Goal: Browse casually

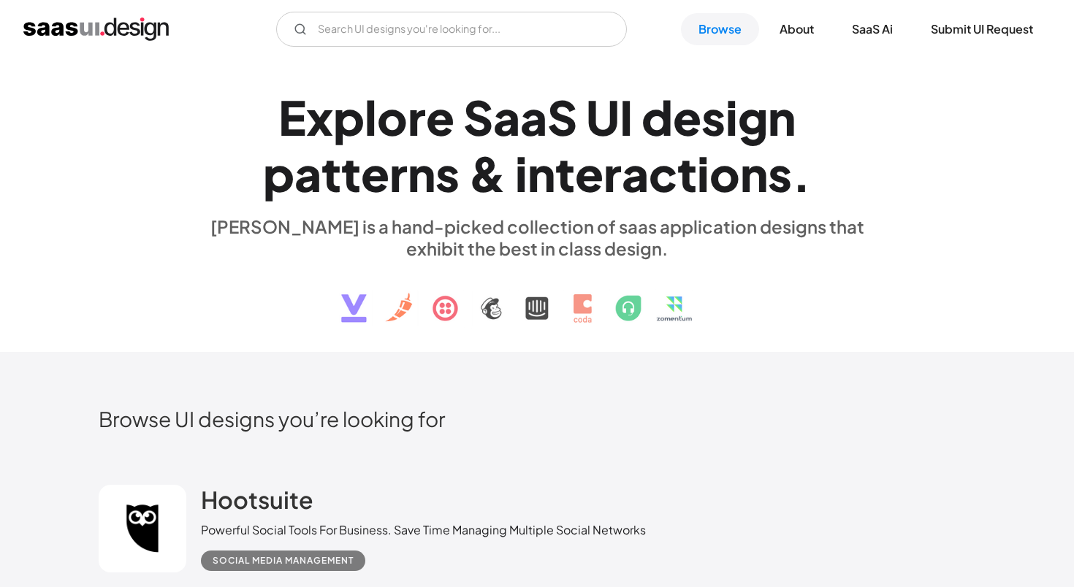
scroll to position [1616, 0]
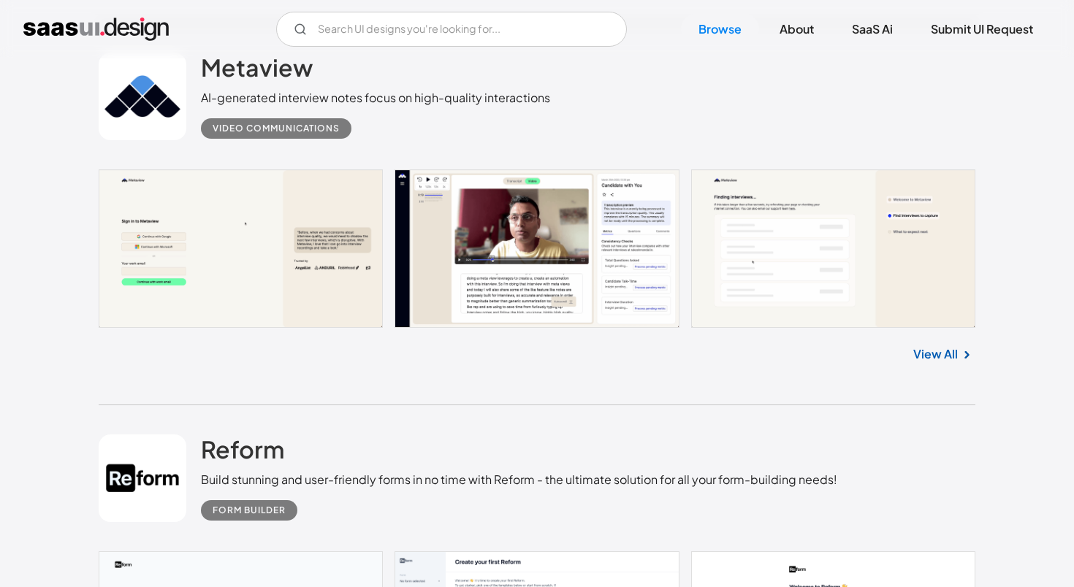
click at [723, 99] on div "Metaview AI-generated interview notes focus on high-quality interactions Video …" at bounding box center [537, 96] width 877 height 146
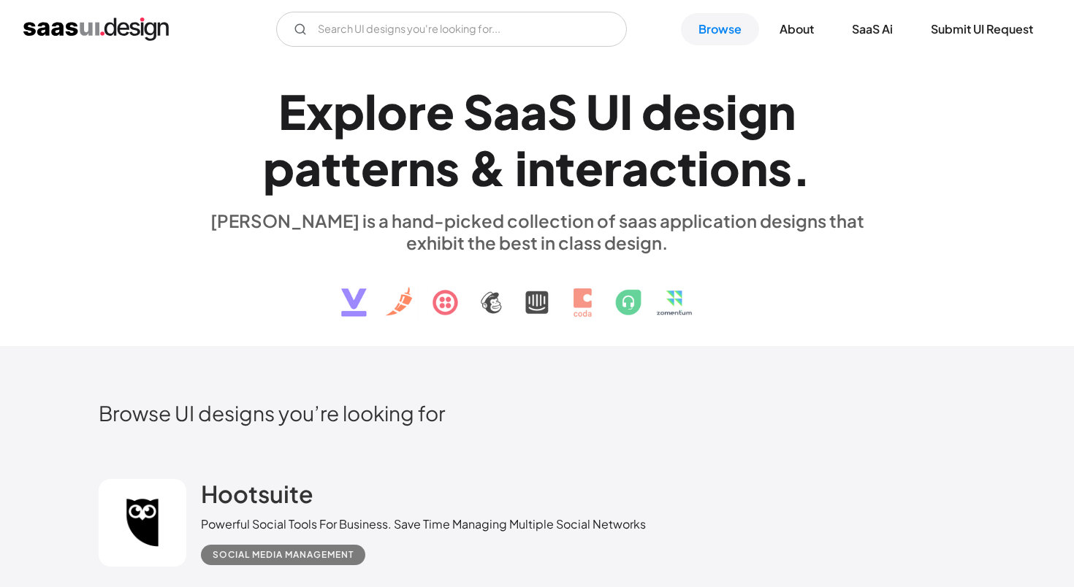
scroll to position [0, 0]
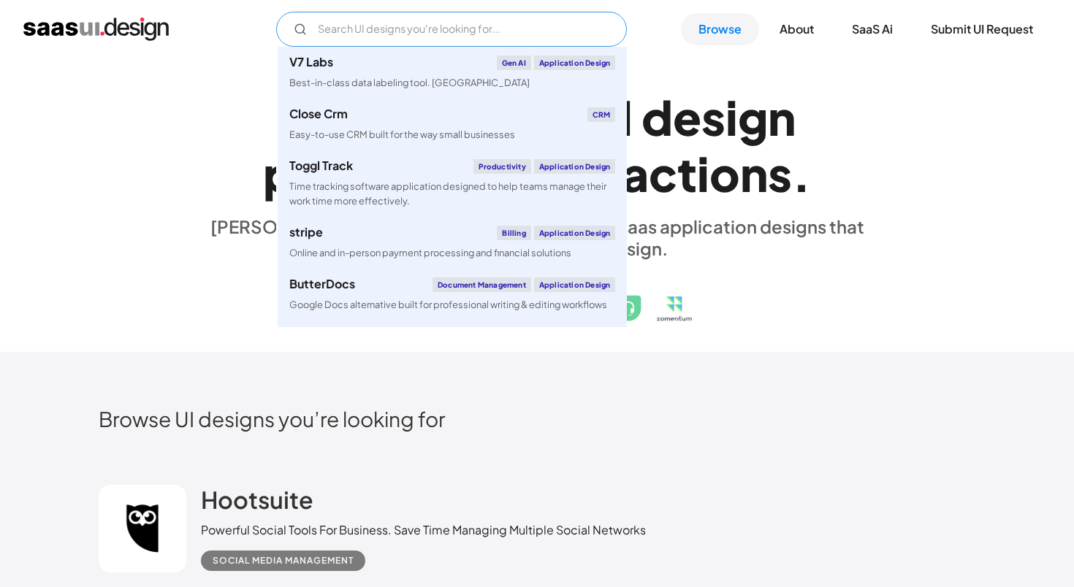
click at [422, 29] on input "Email Form" at bounding box center [451, 29] width 351 height 35
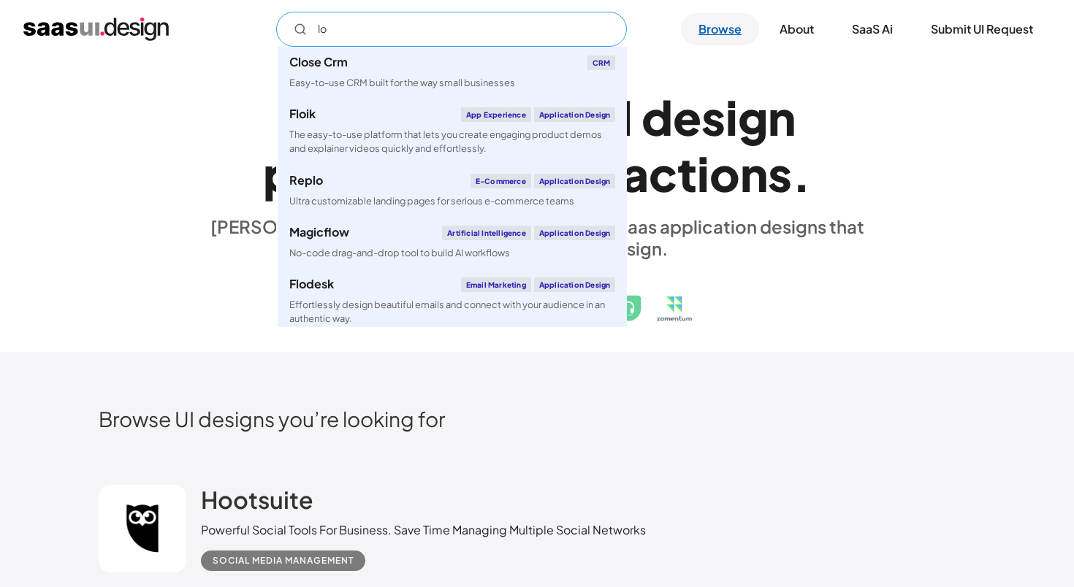
type input "lo"
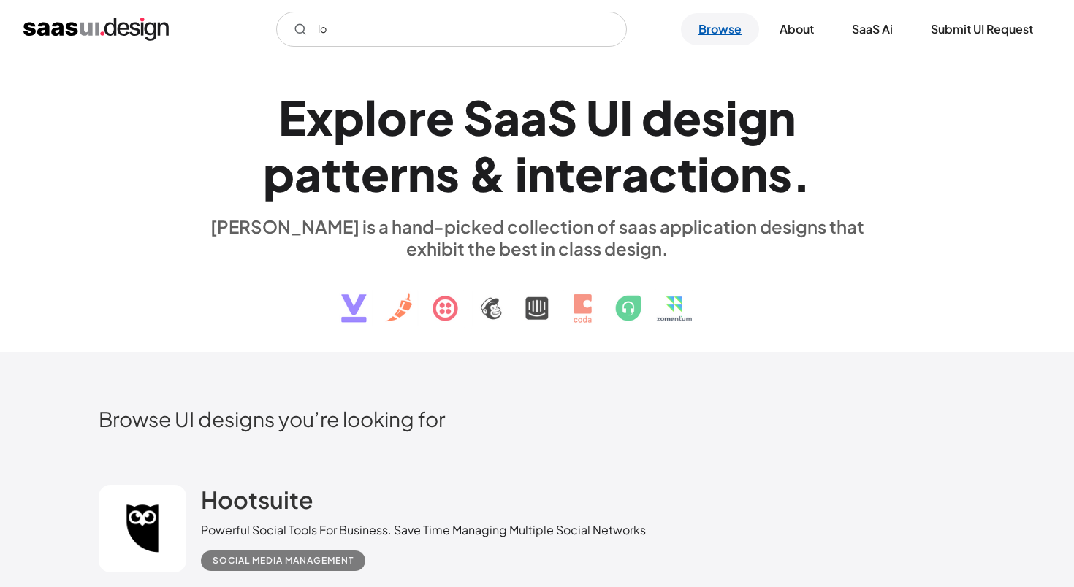
click at [729, 34] on link "Browse" at bounding box center [720, 29] width 78 height 32
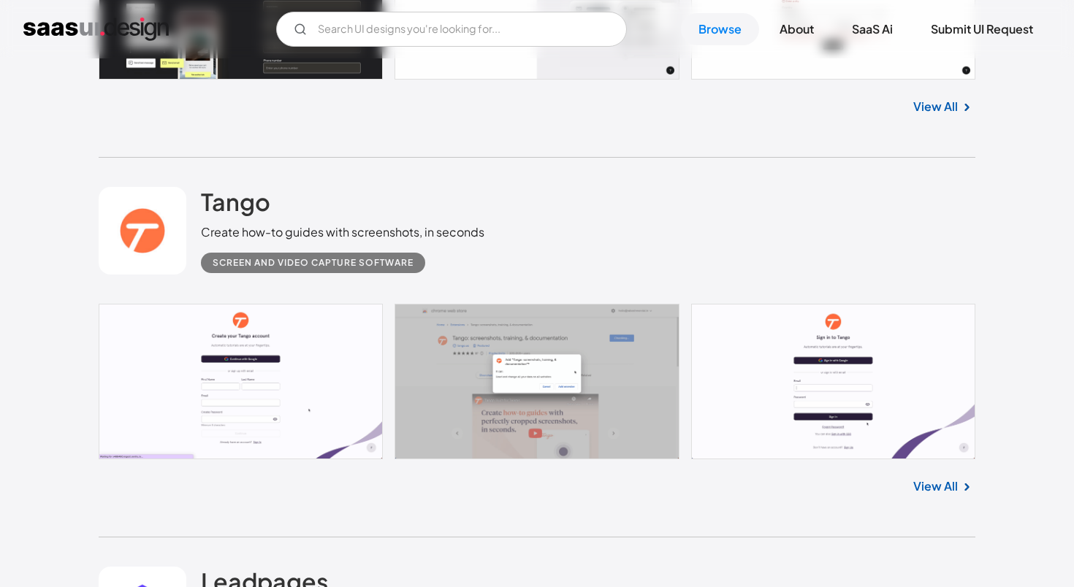
scroll to position [2660, 0]
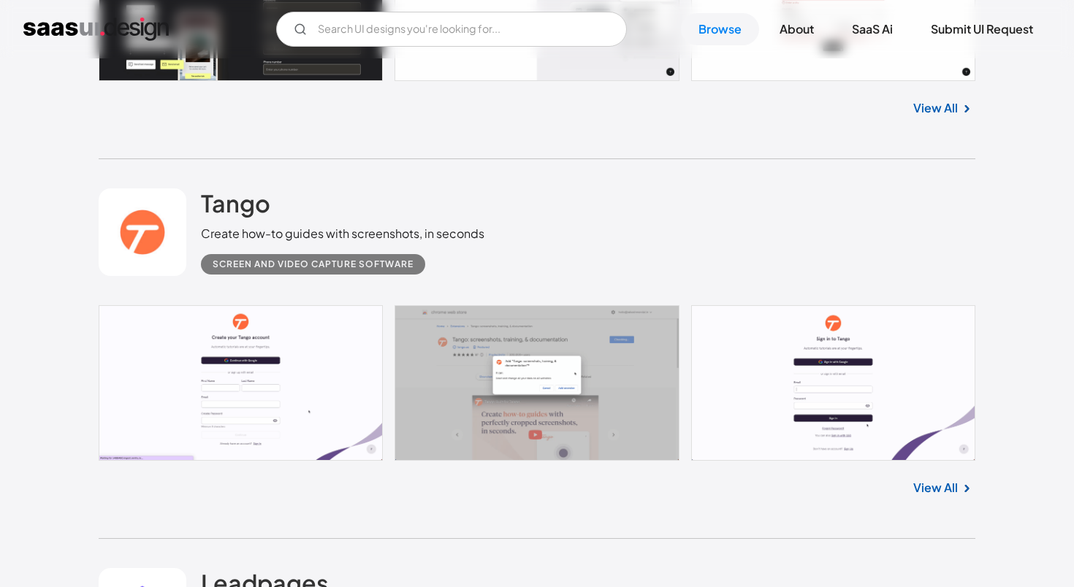
click at [935, 492] on link "View All" at bounding box center [935, 488] width 45 height 18
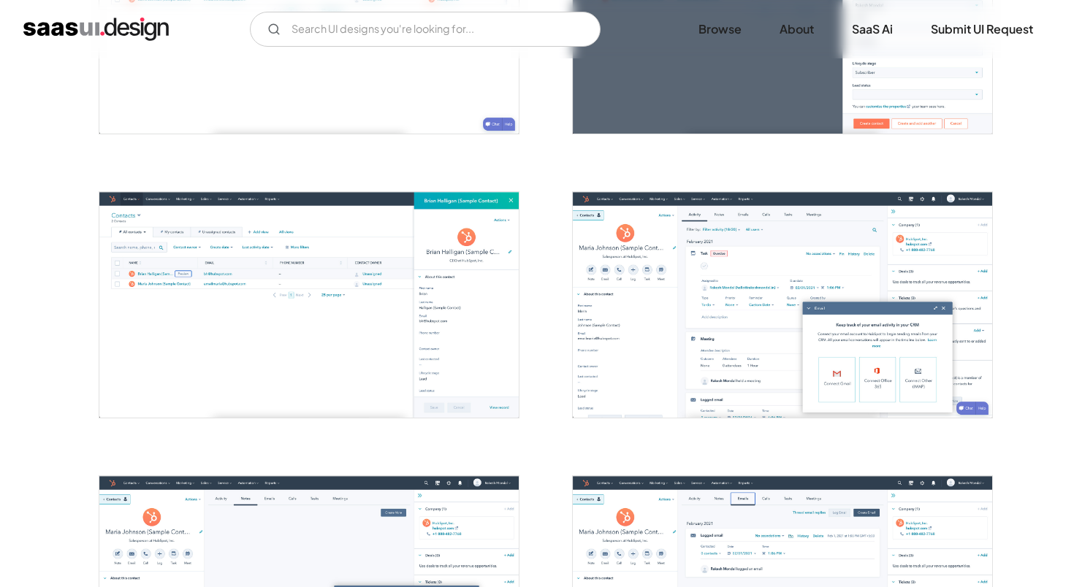
scroll to position [1008, 0]
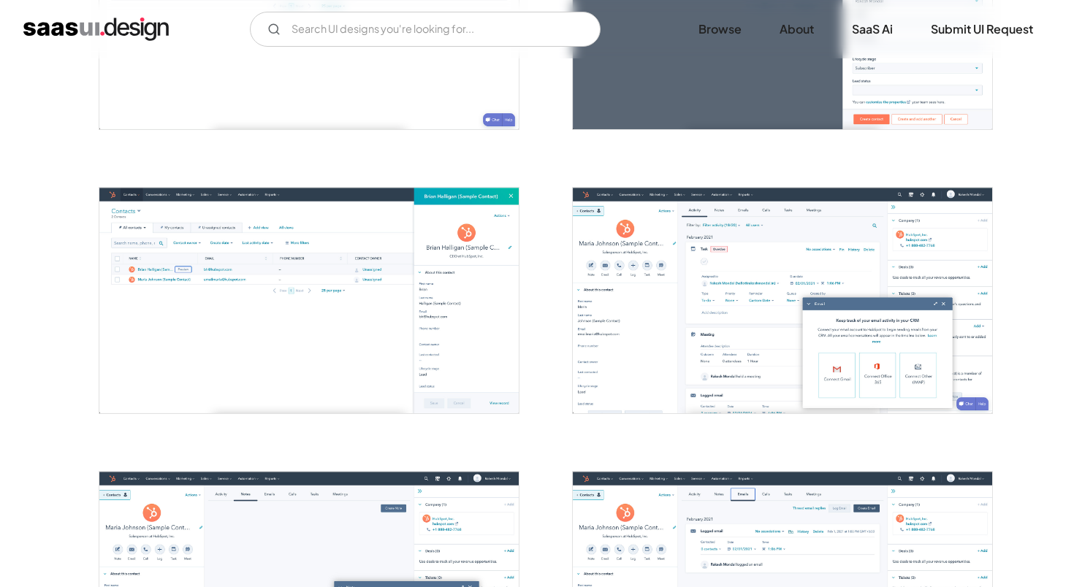
click at [473, 286] on img "open lightbox" at bounding box center [308, 301] width 419 height 226
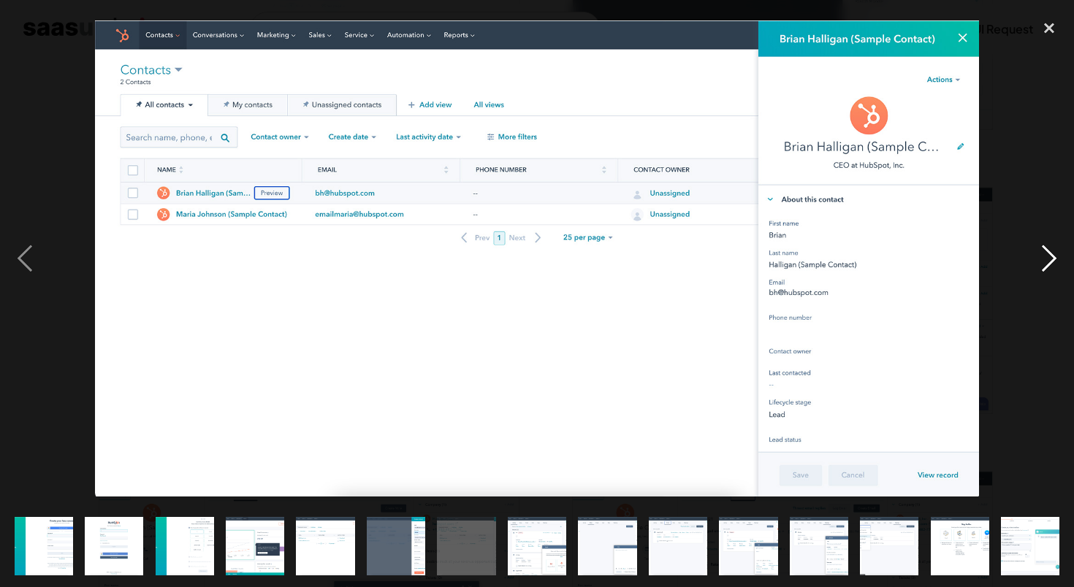
click at [1049, 255] on div "next image" at bounding box center [1049, 258] width 50 height 493
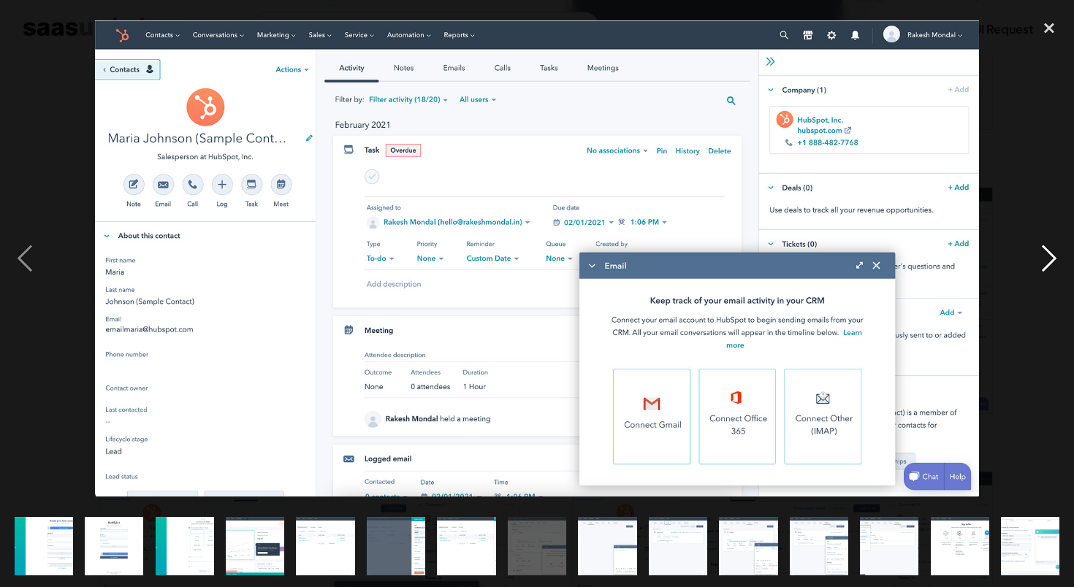
click at [1049, 255] on div "next image" at bounding box center [1049, 258] width 50 height 493
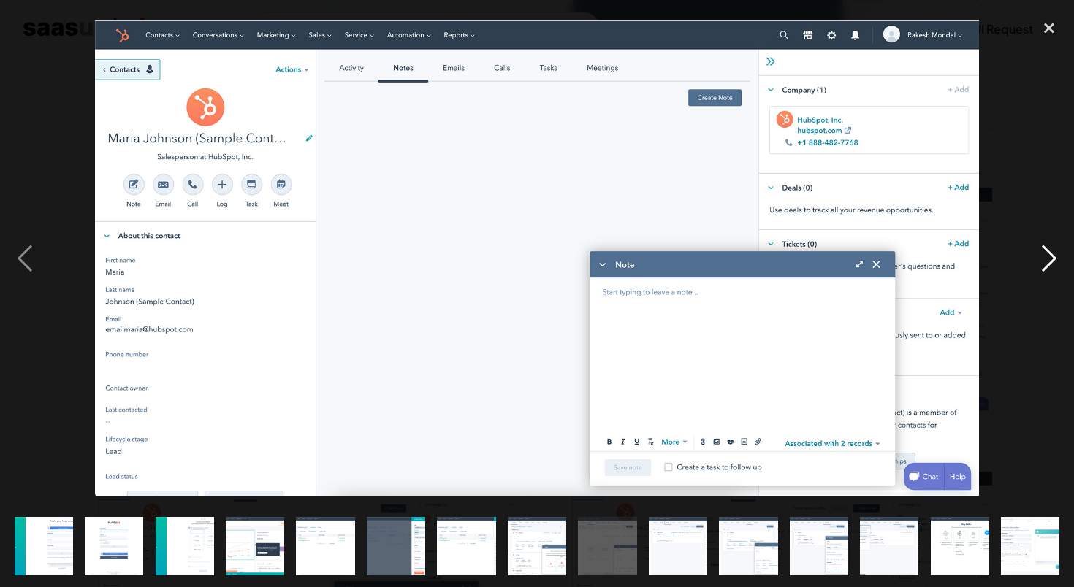
click at [1051, 265] on div "next image" at bounding box center [1049, 258] width 50 height 493
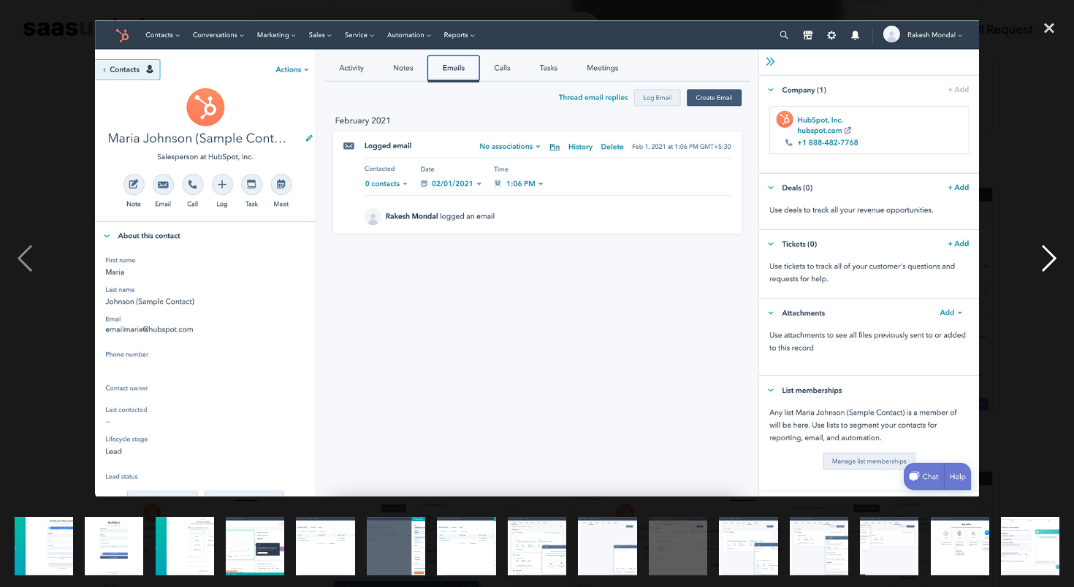
click at [1032, 260] on div "next image" at bounding box center [1049, 258] width 50 height 493
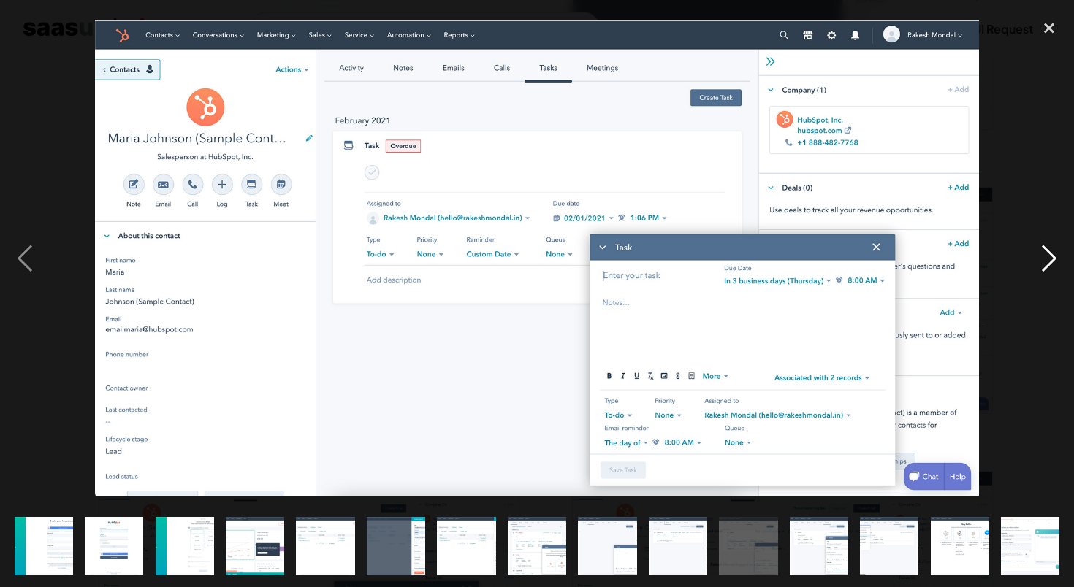
click at [1050, 250] on div "next image" at bounding box center [1049, 258] width 50 height 493
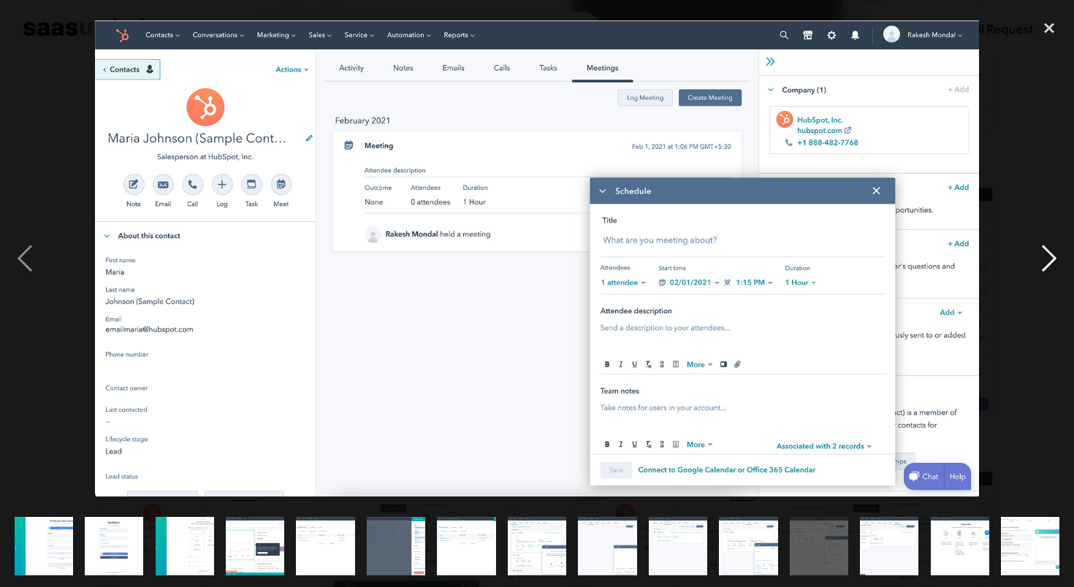
click at [1060, 256] on div "next image" at bounding box center [1049, 258] width 50 height 493
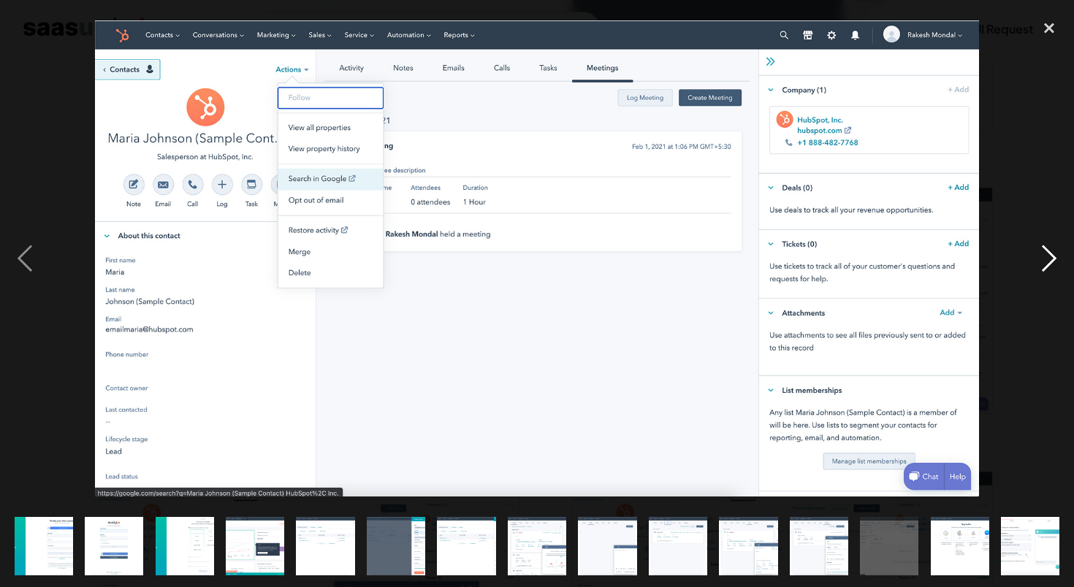
click at [1051, 252] on div "next image" at bounding box center [1049, 258] width 50 height 493
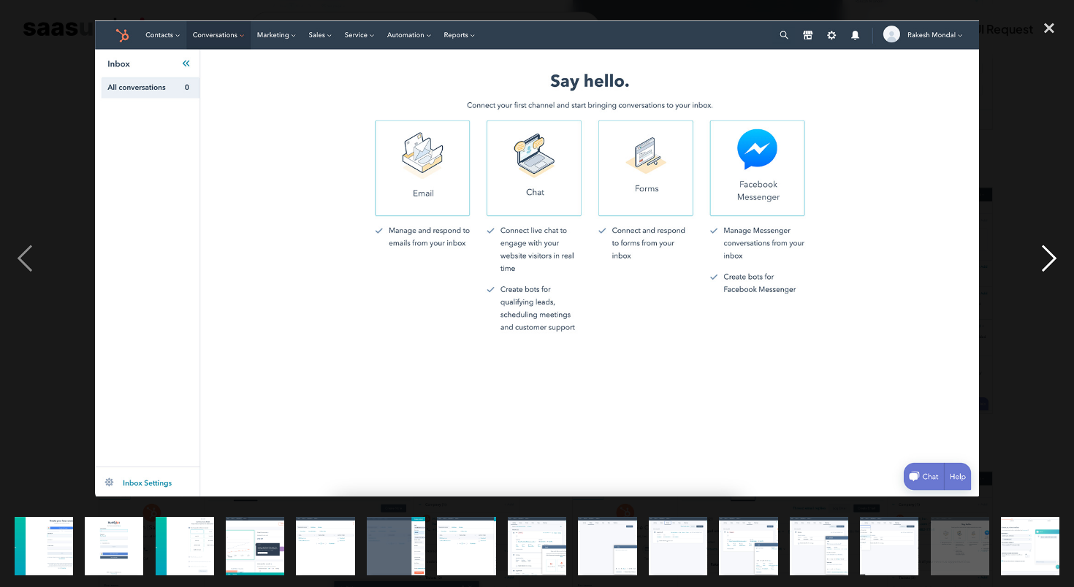
click at [1049, 261] on div "next image" at bounding box center [1049, 258] width 50 height 493
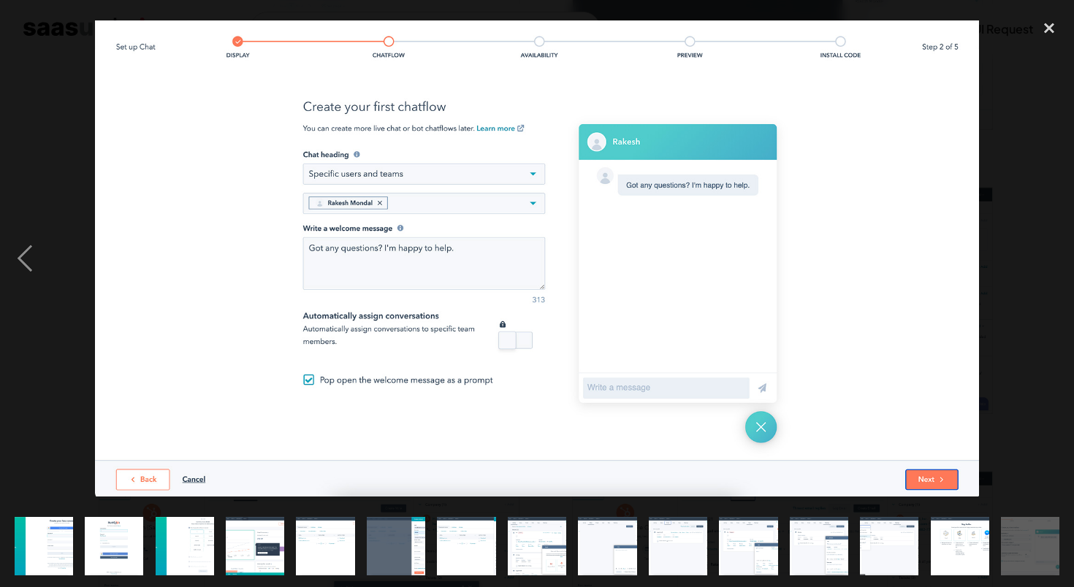
click at [1049, 261] on div "next image" at bounding box center [1049, 258] width 50 height 493
click at [1024, 547] on img "show item 15 of 15" at bounding box center [1030, 546] width 109 height 58
click at [971, 566] on img "show item 14 of 15" at bounding box center [959, 546] width 109 height 58
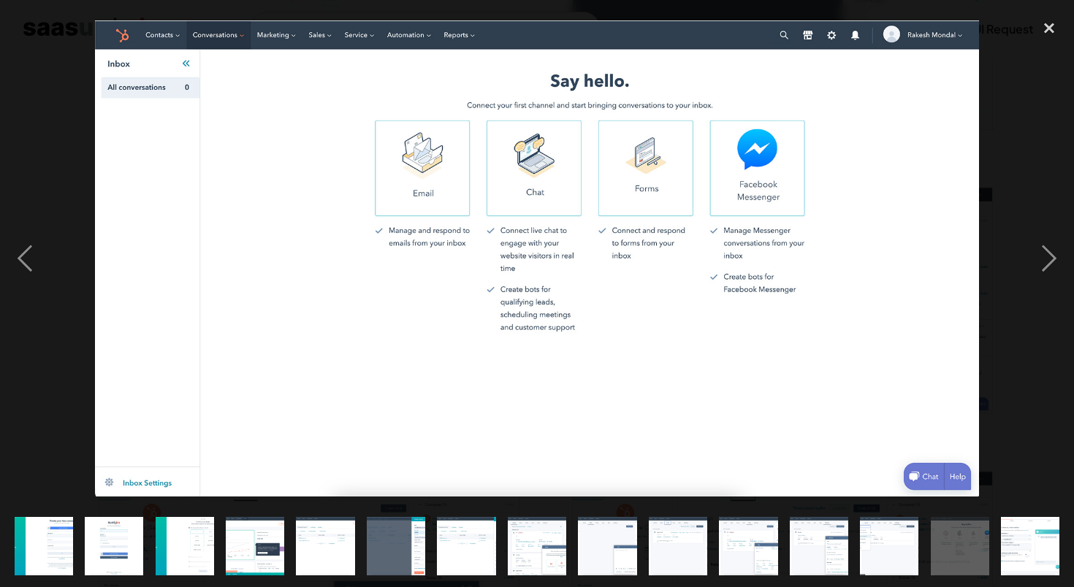
click at [1016, 546] on img "show item 15 of 15" at bounding box center [1030, 546] width 109 height 58
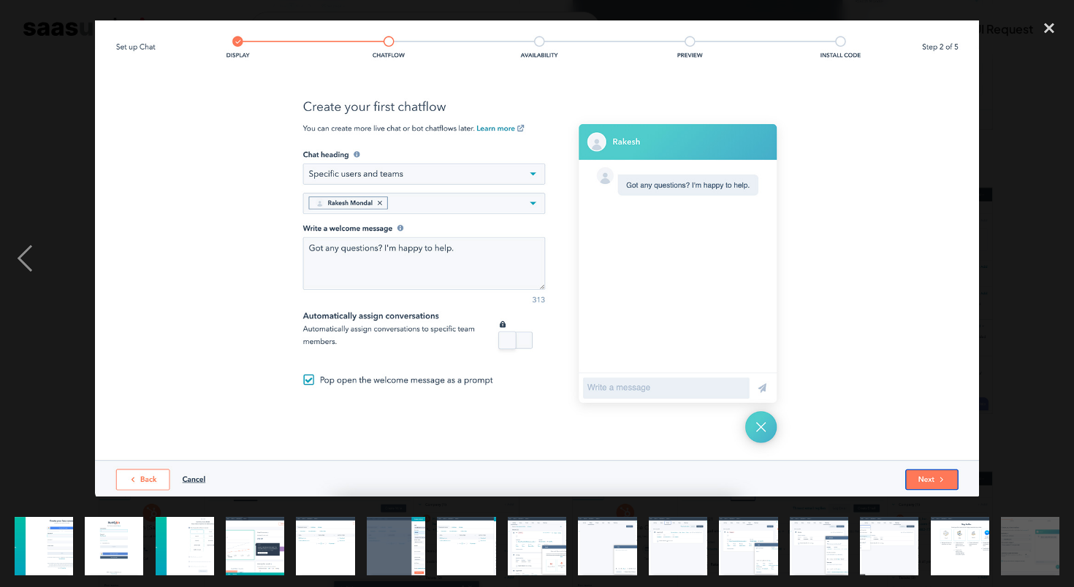
click at [1043, 293] on div "next image" at bounding box center [1049, 258] width 50 height 493
click at [1058, 28] on div "close lightbox" at bounding box center [1049, 28] width 50 height 32
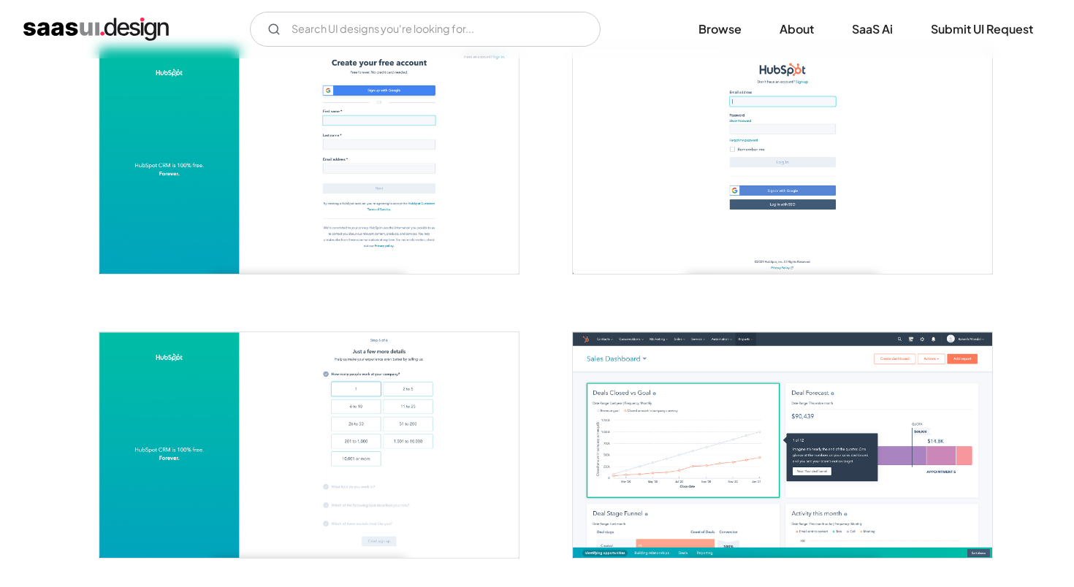
scroll to position [0, 0]
